Goal: Find specific page/section: Find specific page/section

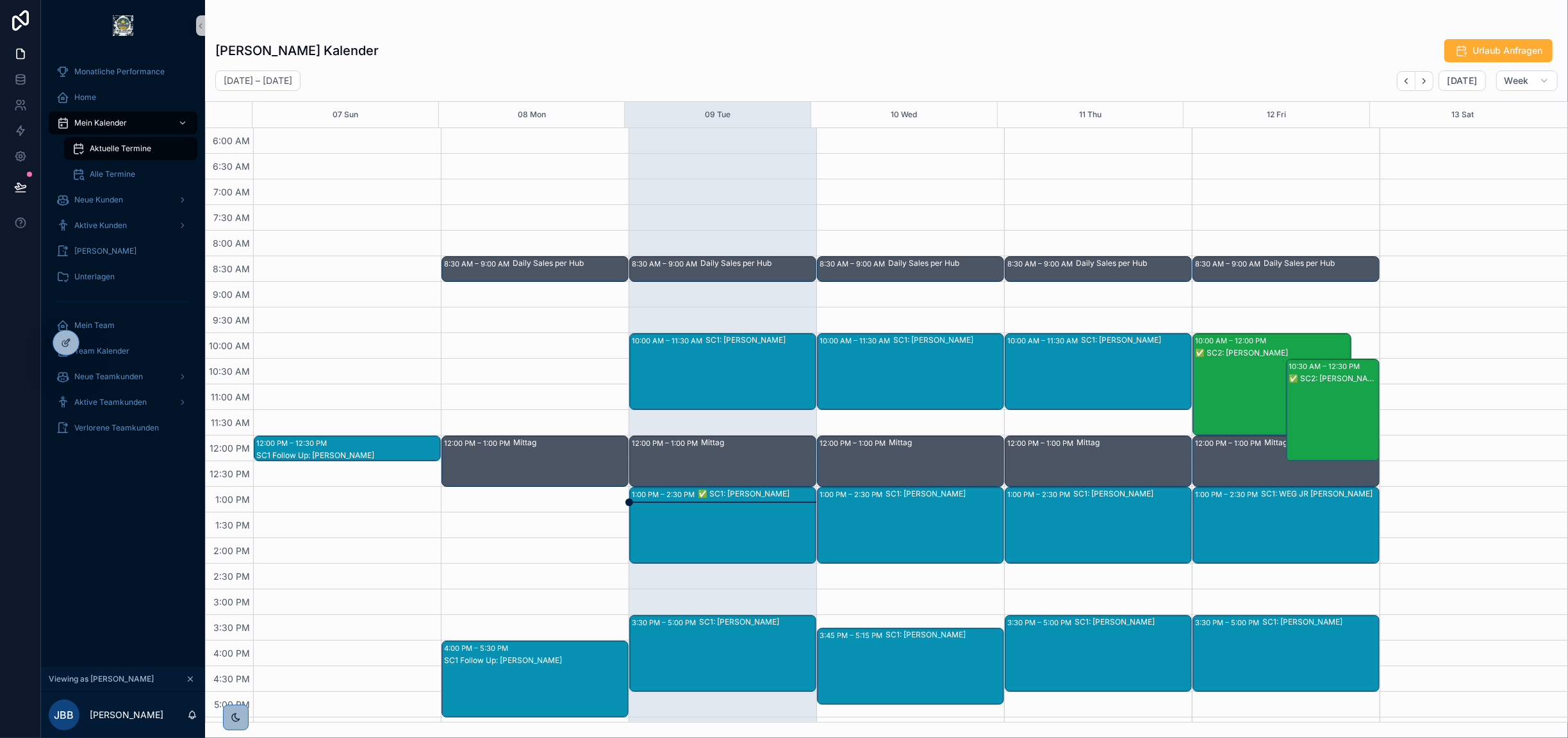
scroll to position [225, 0]
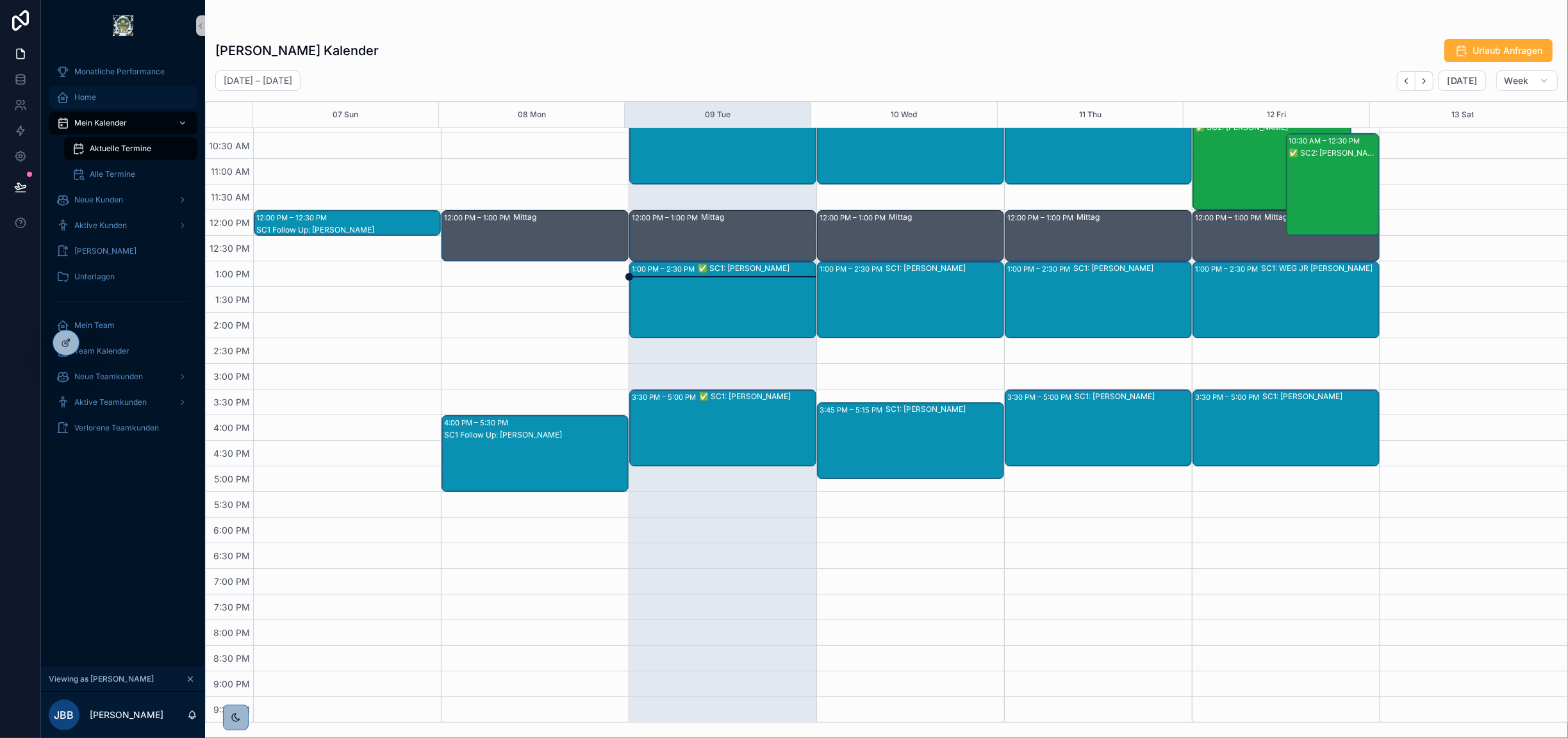
click at [99, 95] on div "Home" at bounding box center [123, 97] width 133 height 21
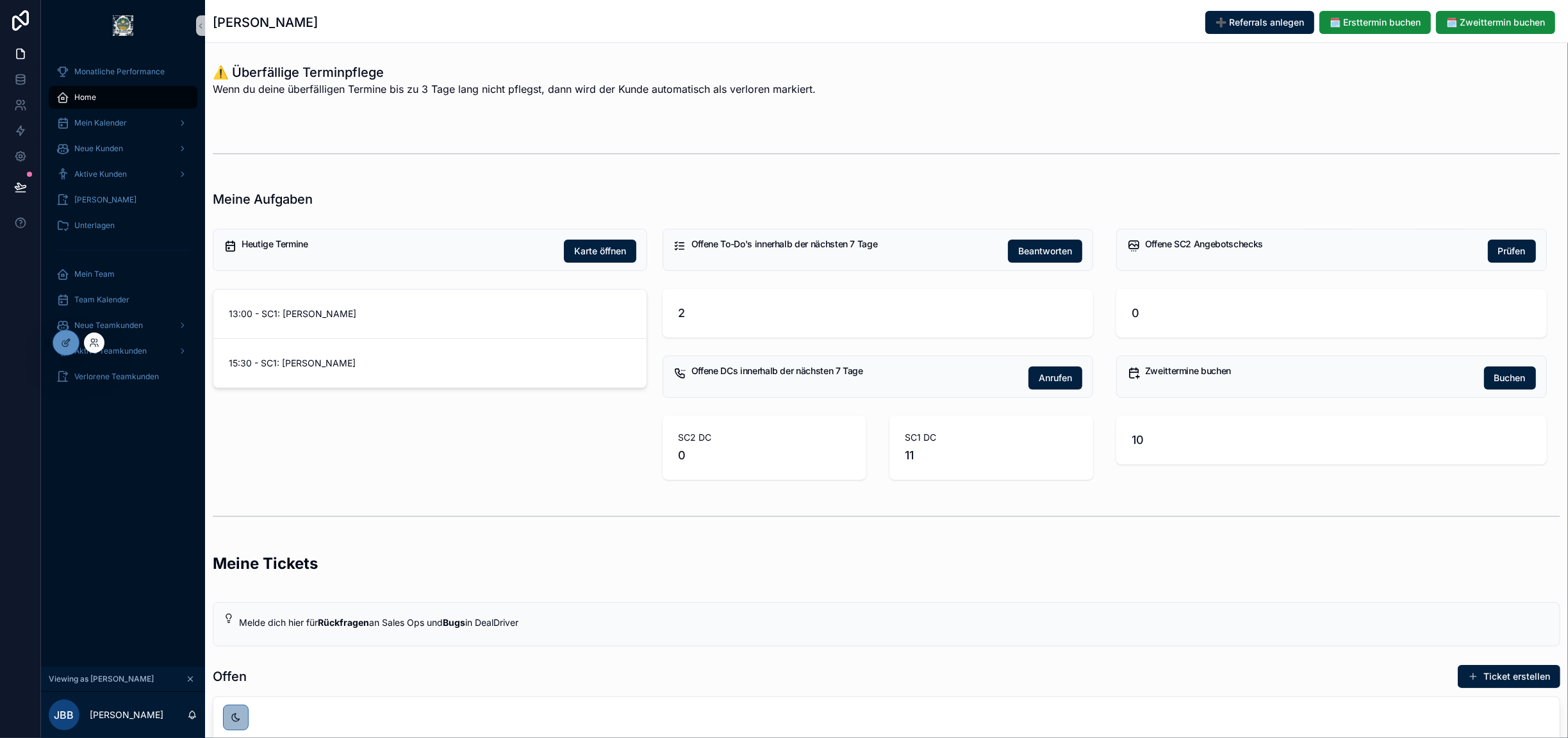
click at [103, 343] on div at bounding box center [94, 342] width 21 height 21
click at [98, 347] on icon at bounding box center [93, 342] width 10 height 10
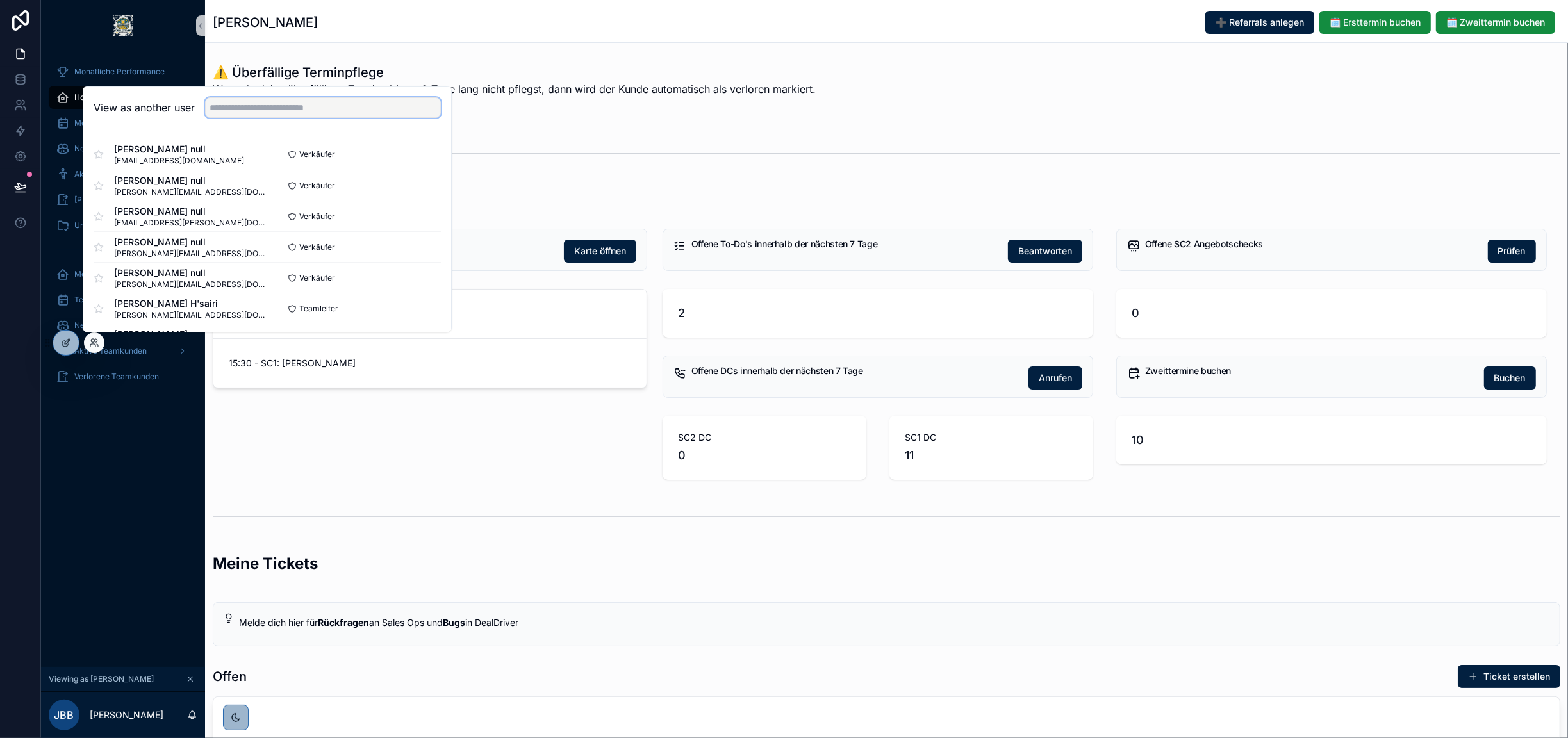
click at [247, 112] on input "text" at bounding box center [323, 107] width 236 height 21
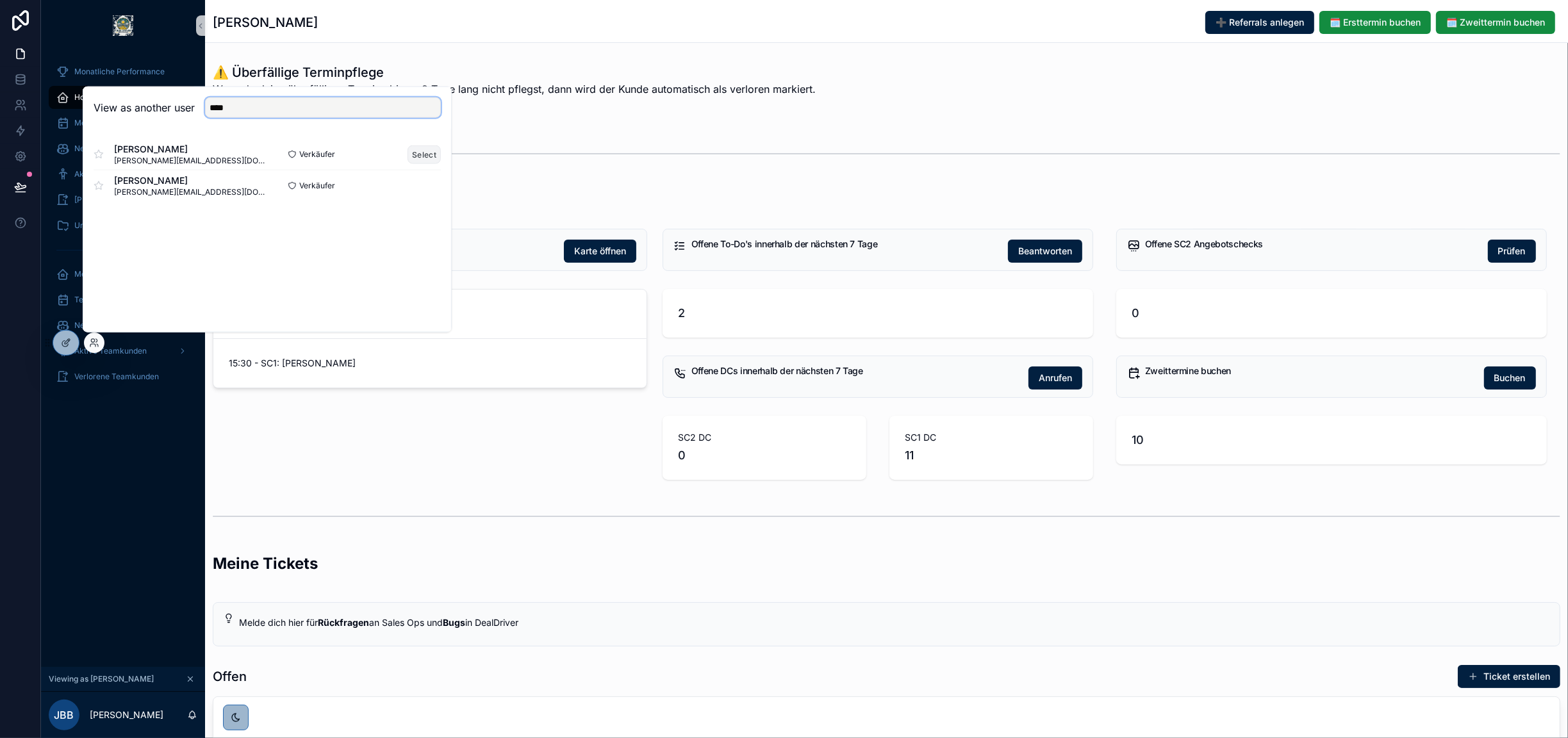
type input "****"
click at [421, 161] on button "Select" at bounding box center [424, 154] width 34 height 18
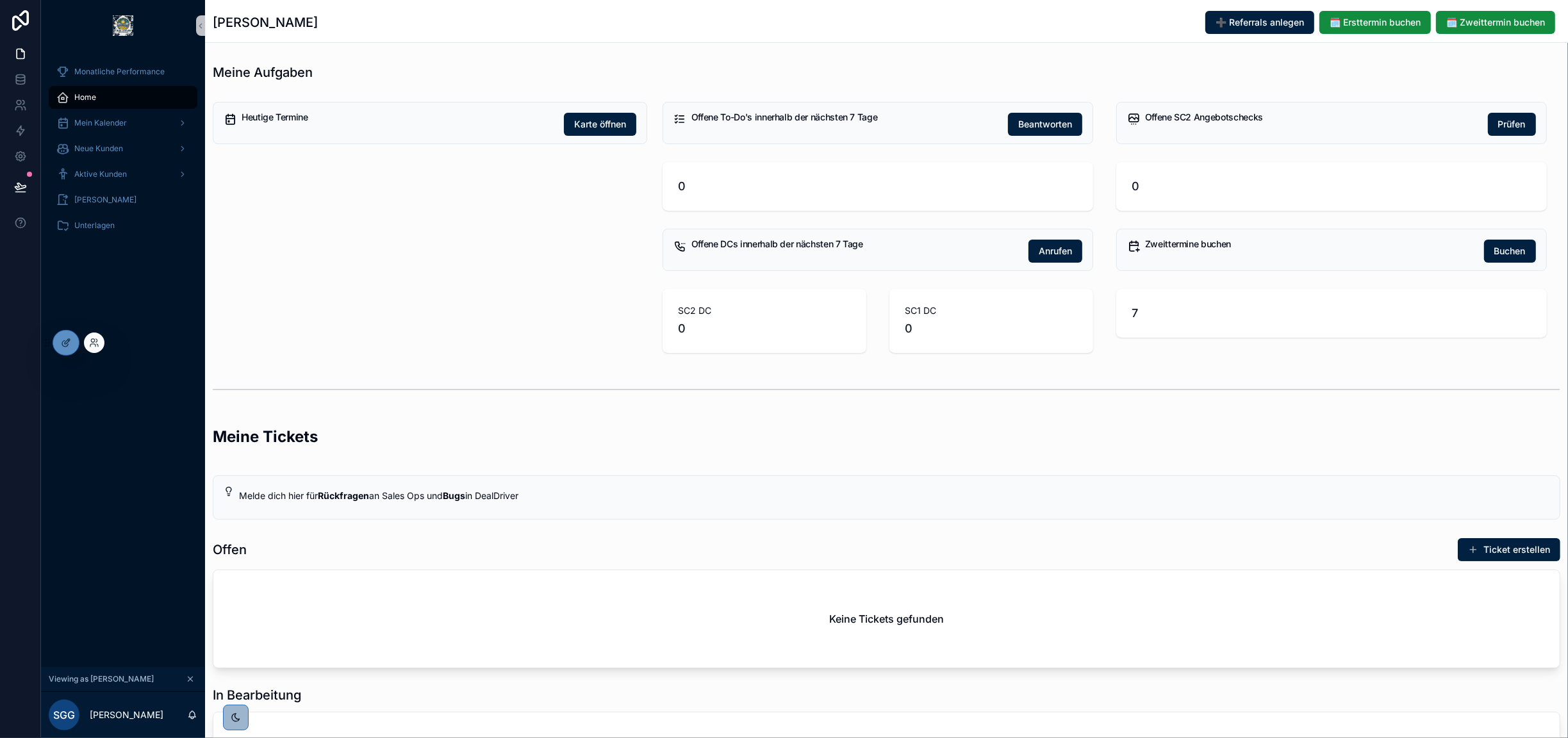
click at [93, 334] on div at bounding box center [94, 342] width 21 height 21
click at [94, 347] on icon at bounding box center [93, 342] width 10 height 10
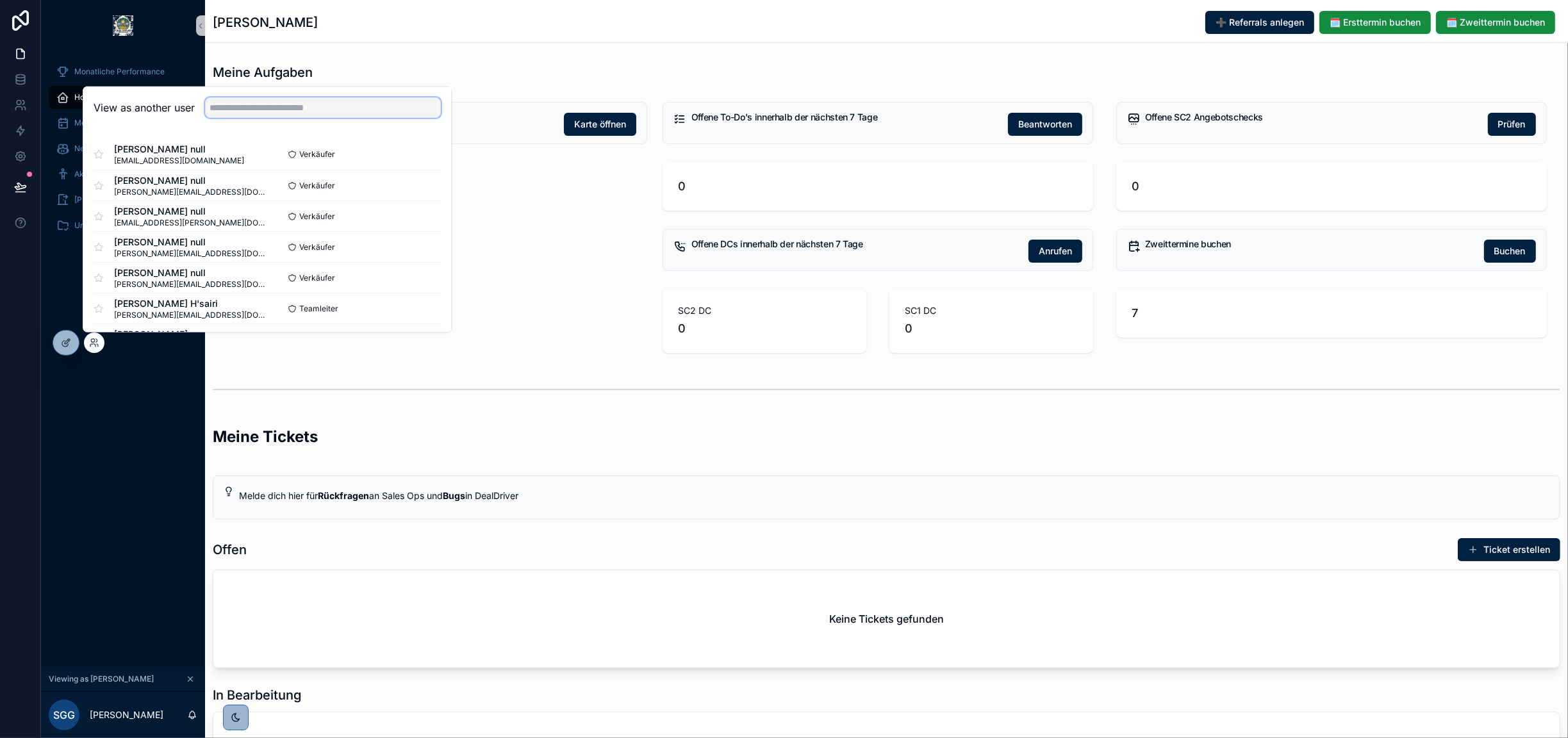
click at [262, 112] on input "text" at bounding box center [323, 107] width 236 height 21
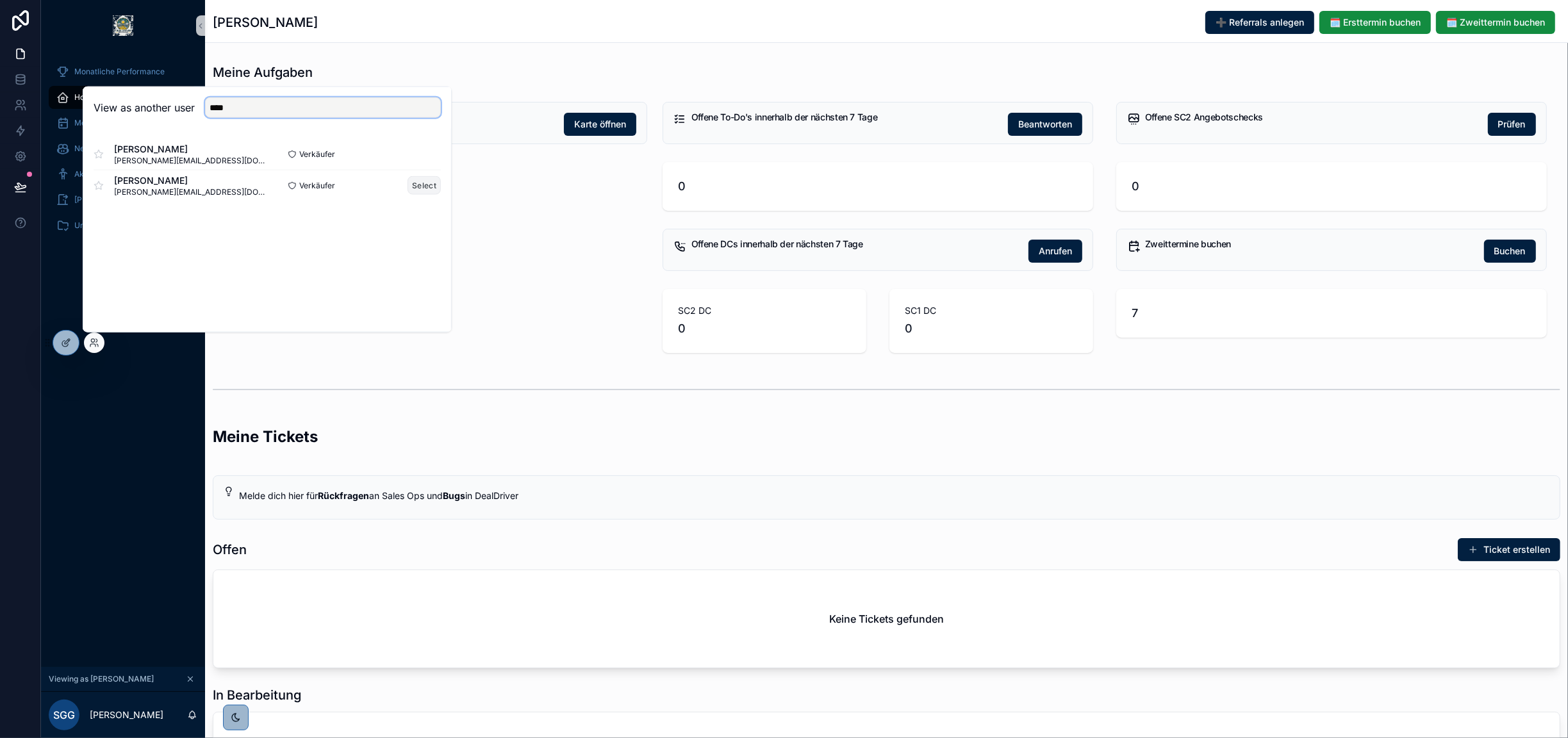
type input "****"
click at [424, 186] on button "Select" at bounding box center [424, 185] width 34 height 18
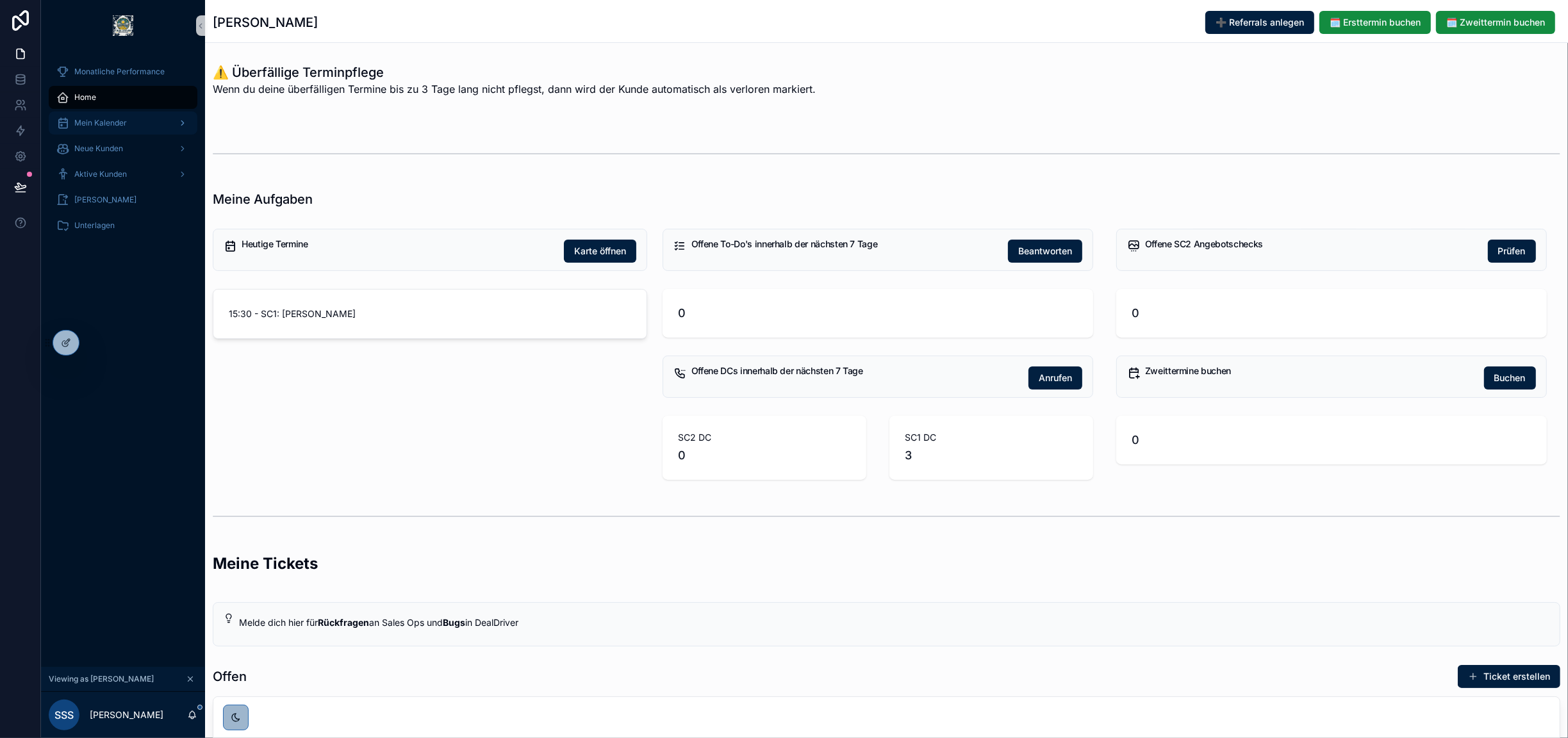
click at [112, 123] on span "Mein Kalender" at bounding box center [100, 122] width 53 height 10
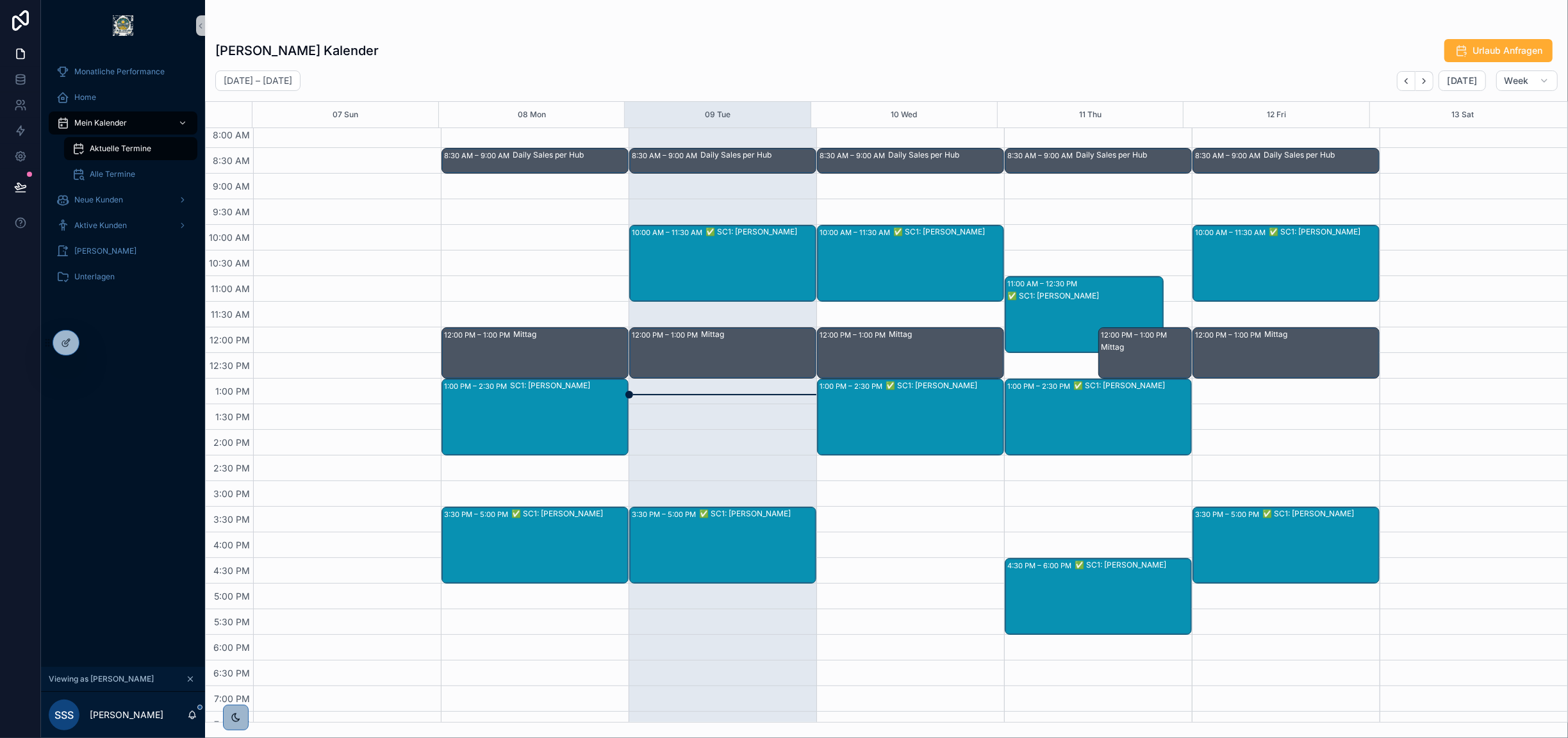
scroll to position [127, 0]
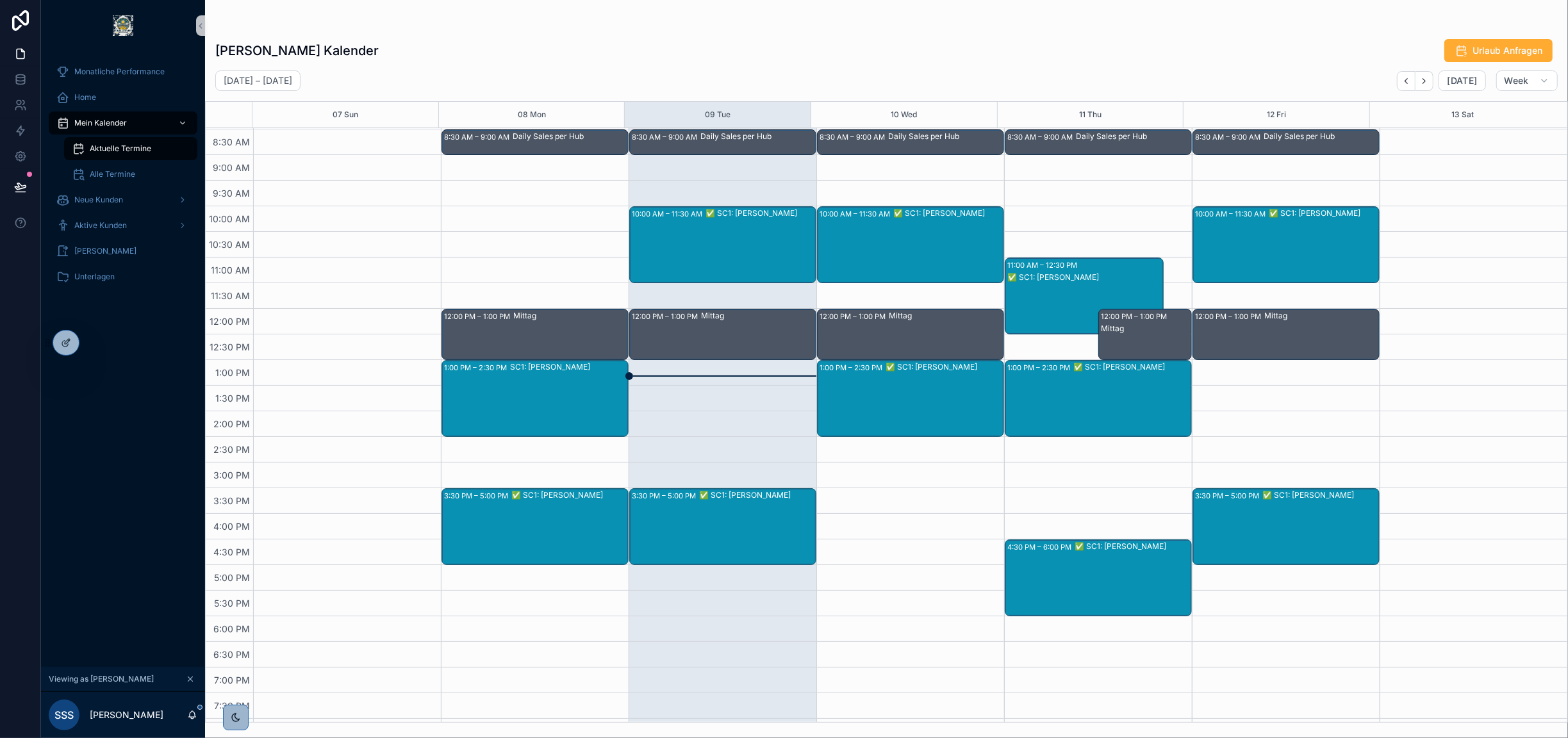
click at [679, 526] on div "3:30 PM – 5:00 PM ✅ SC1: Sebastian Zellin" at bounding box center [722, 526] width 186 height 76
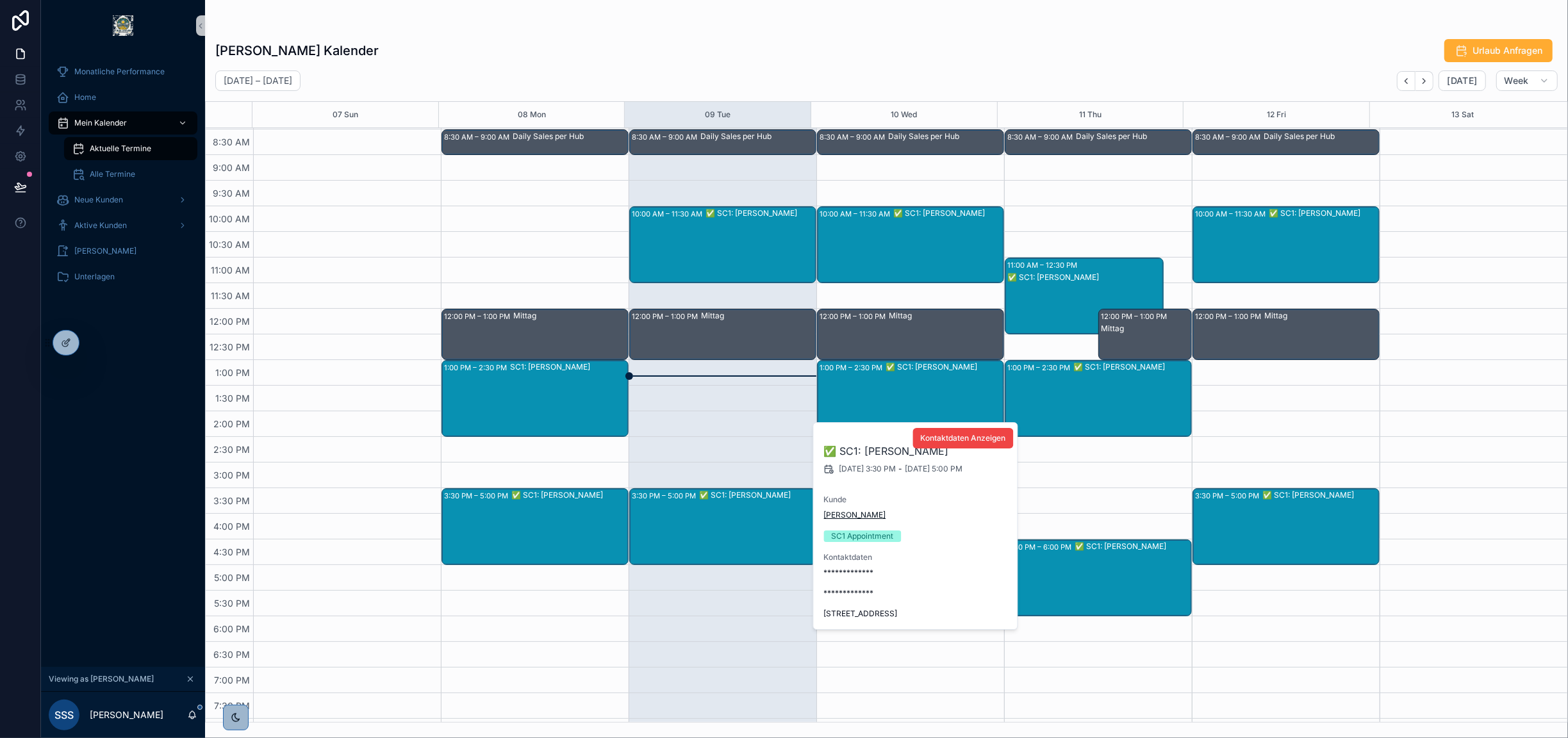
click at [843, 510] on span "Sebastian Zellin" at bounding box center [855, 514] width 62 height 10
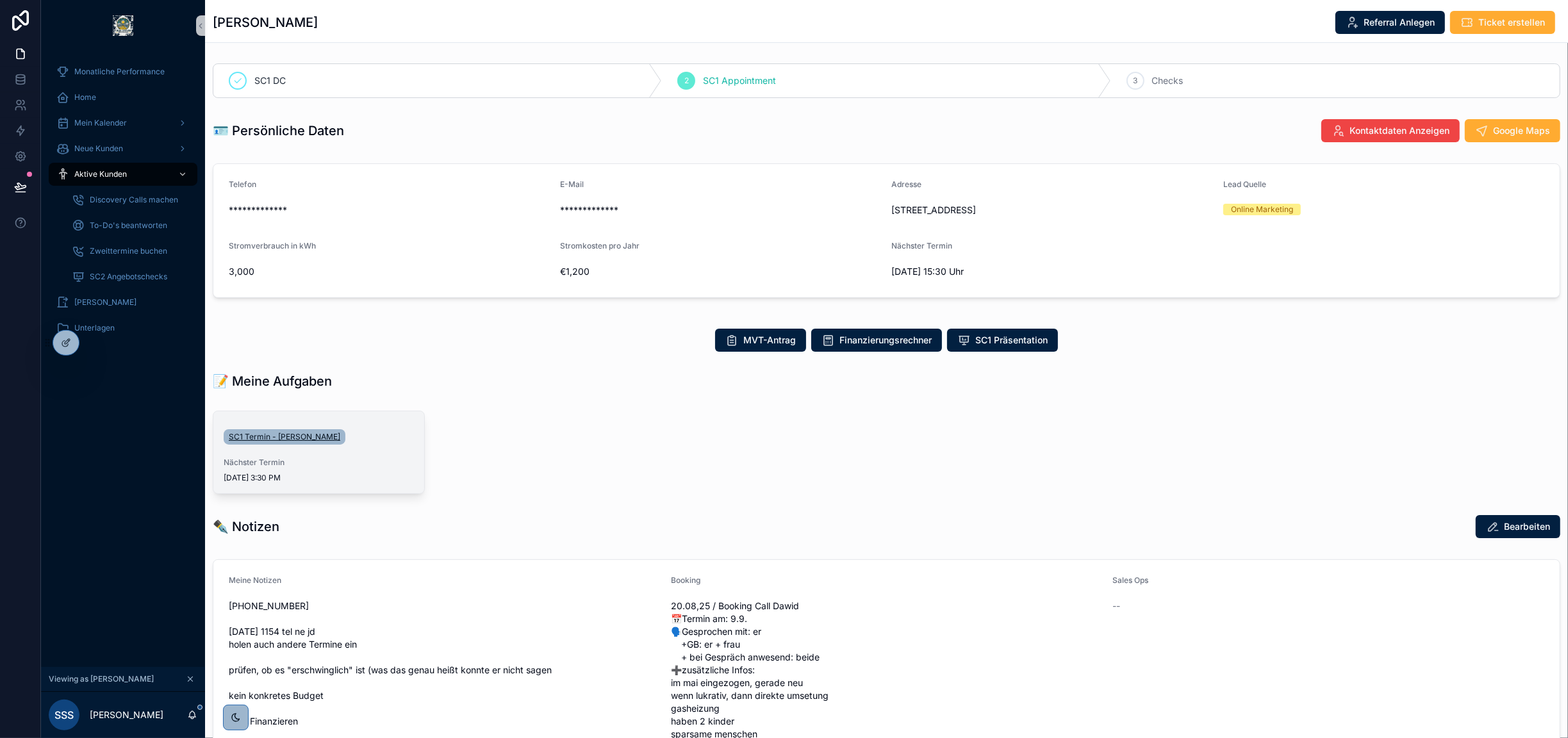
click at [316, 432] on span "SC1 Termin - Sebastian Zellin" at bounding box center [285, 436] width 112 height 10
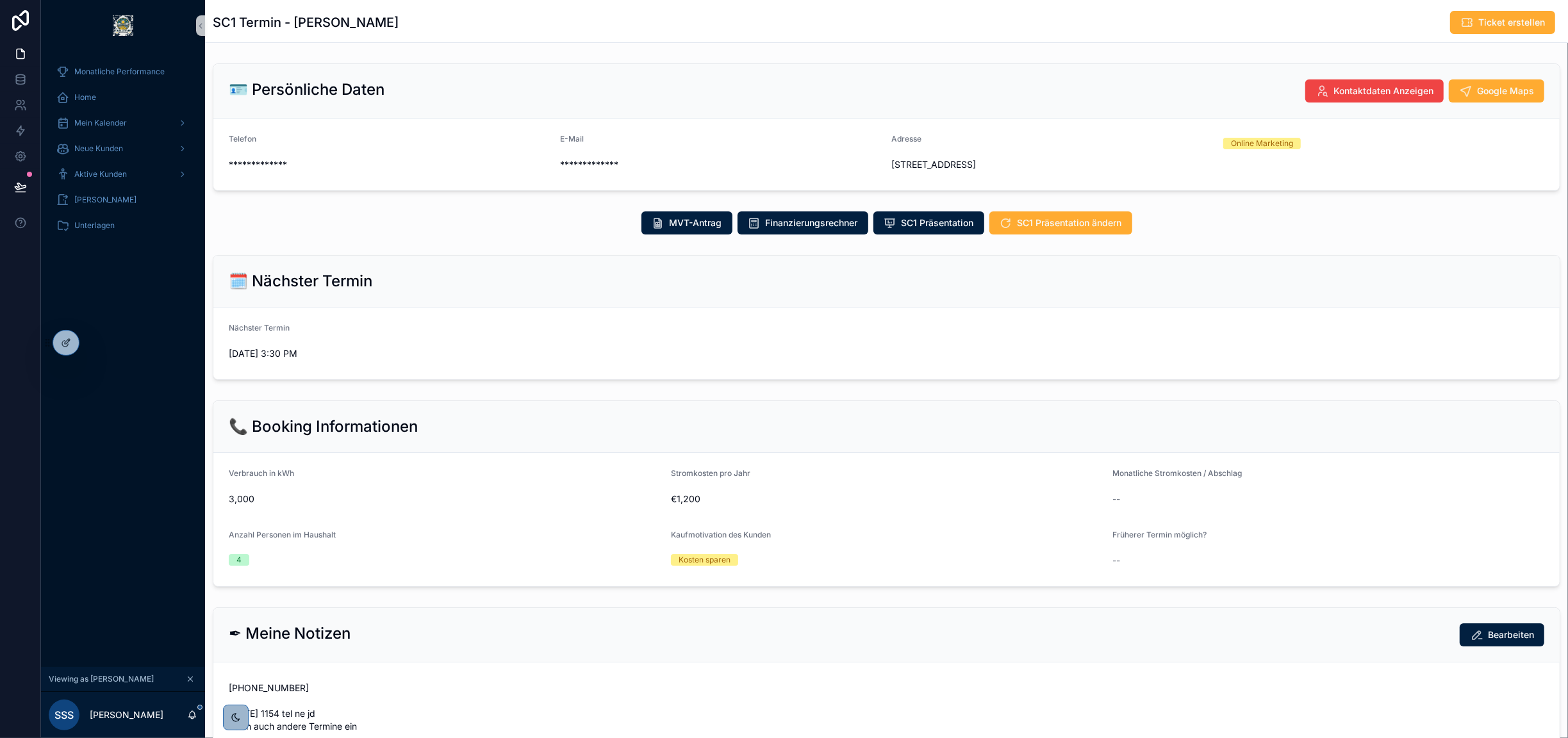
click at [76, 83] on div "Monatliche Performance" at bounding box center [123, 71] width 164 height 25
click at [95, 93] on span "Home" at bounding box center [85, 96] width 21 height 10
